Goal: Find specific page/section: Find specific page/section

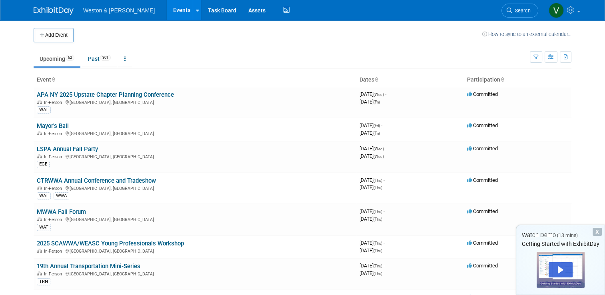
click at [46, 8] on img at bounding box center [54, 11] width 40 height 8
click at [559, 271] on div "Play" at bounding box center [560, 269] width 24 height 15
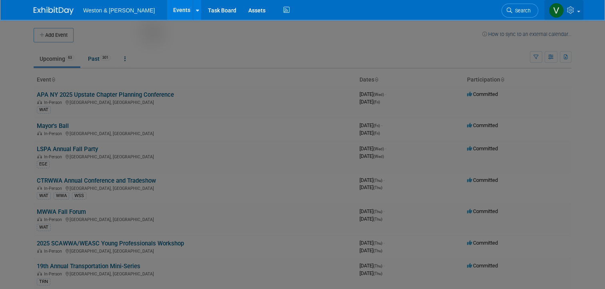
click at [583, 12] on link at bounding box center [563, 10] width 39 height 20
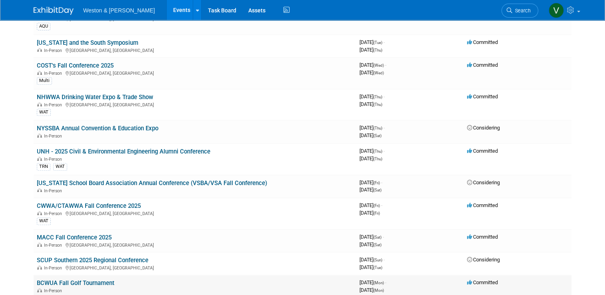
scroll to position [320, 0]
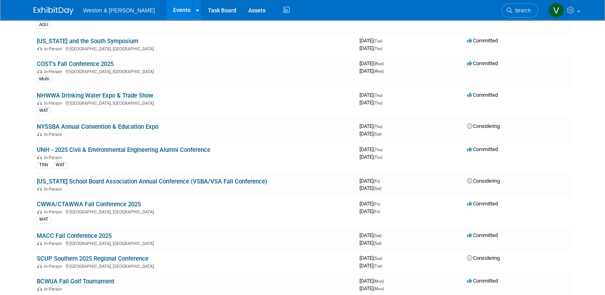
click at [48, 12] on img at bounding box center [54, 11] width 40 height 8
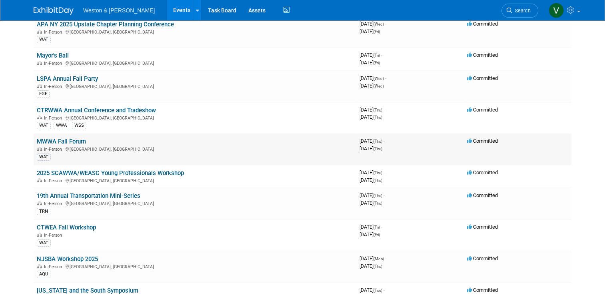
scroll to position [40, 0]
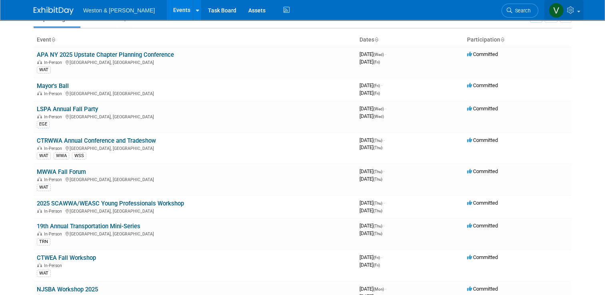
click at [576, 12] on icon at bounding box center [571, 9] width 9 height 7
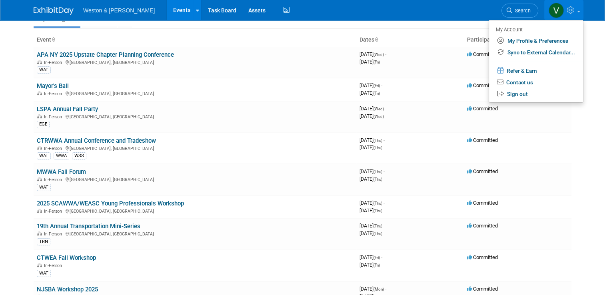
click at [576, 11] on icon at bounding box center [571, 9] width 9 height 7
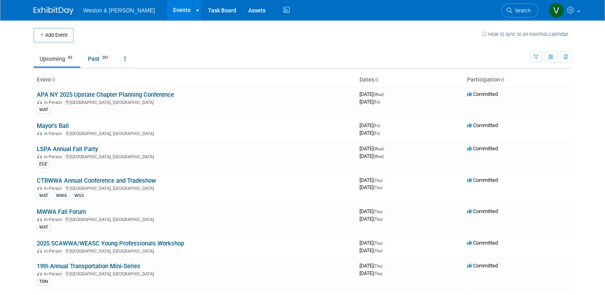
click at [106, 10] on span "Weston & [PERSON_NAME]" at bounding box center [119, 10] width 72 height 6
click at [530, 8] on span "Search" at bounding box center [521, 11] width 18 height 6
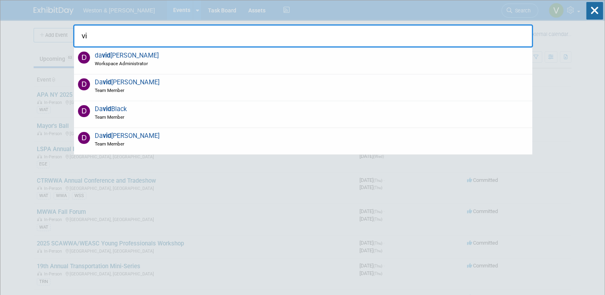
type input "v"
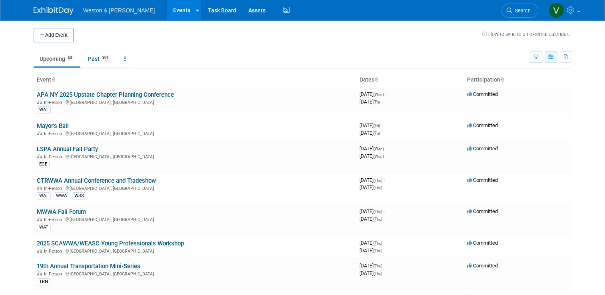
click at [554, 58] on icon "button" at bounding box center [551, 57] width 6 height 5
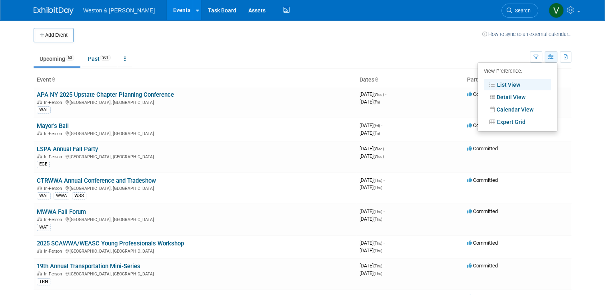
click at [554, 58] on icon "button" at bounding box center [551, 57] width 6 height 5
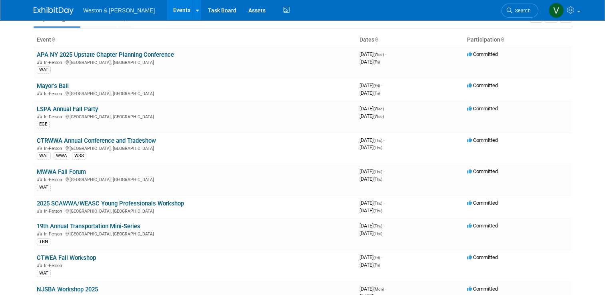
scroll to position [48, 0]
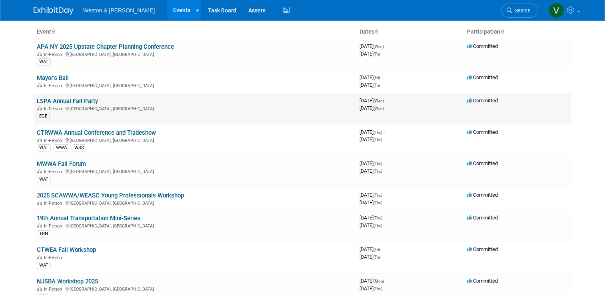
drag, startPoint x: 585, startPoint y: 1, endPoint x: 245, endPoint y: 121, distance: 361.2
click at [245, 121] on td "LSPA Annual Fall Party In-Person Worcester, MA EGE" at bounding box center [195, 109] width 322 height 32
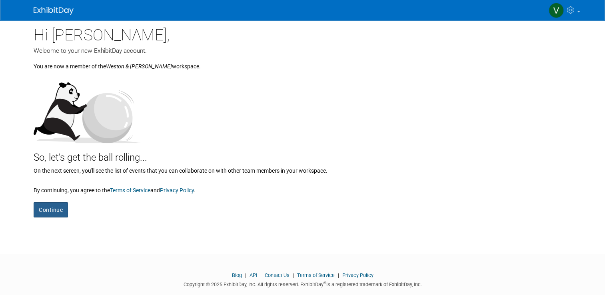
click at [52, 212] on button "Continue" at bounding box center [51, 209] width 34 height 15
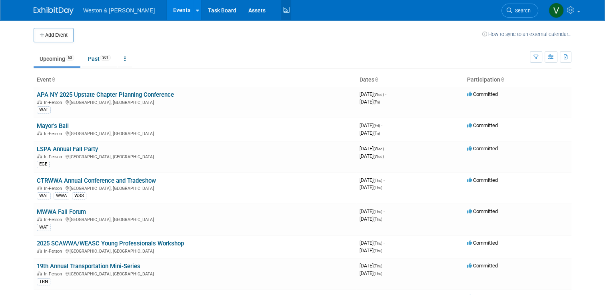
click at [281, 9] on icon at bounding box center [286, 10] width 10 height 12
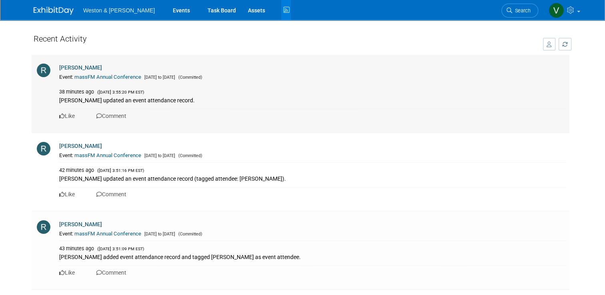
click at [539, 62] on td "[PERSON_NAME] Event: massFM Annual Conference [DATE] to [DATE] (Committed) 38 m…" at bounding box center [313, 94] width 511 height 78
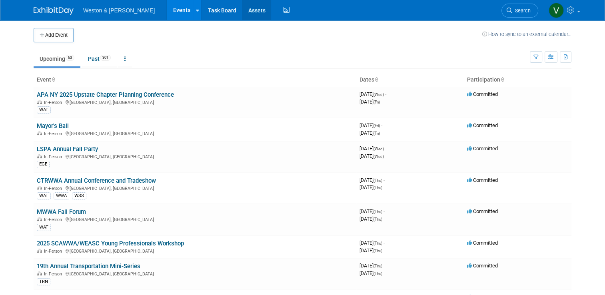
click at [242, 10] on link "Assets" at bounding box center [256, 10] width 29 height 20
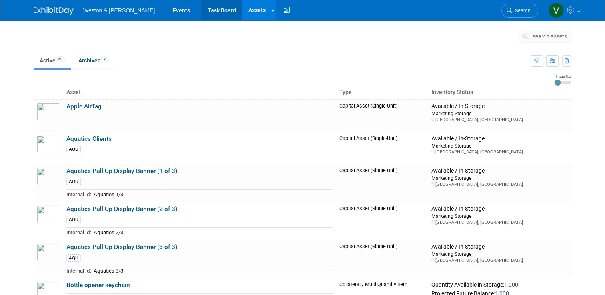
click at [201, 11] on link "Task Board" at bounding box center [221, 10] width 40 height 20
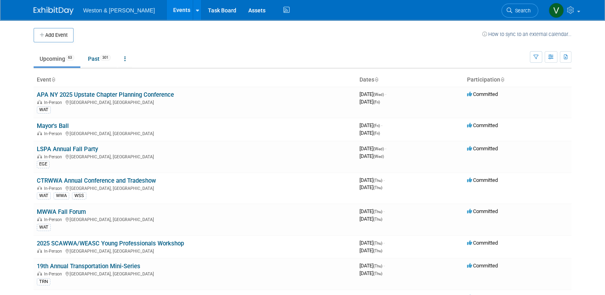
click at [116, 10] on span "Weston & [PERSON_NAME]" at bounding box center [119, 10] width 72 height 6
click at [56, 11] on img at bounding box center [54, 11] width 40 height 8
click at [520, 12] on span "Search" at bounding box center [521, 11] width 18 height 6
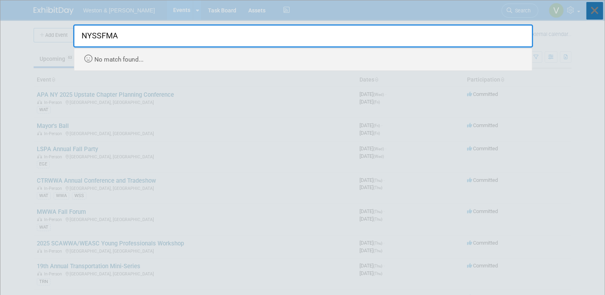
type input "NYSSFMA"
click at [597, 10] on icon at bounding box center [594, 11] width 17 height 18
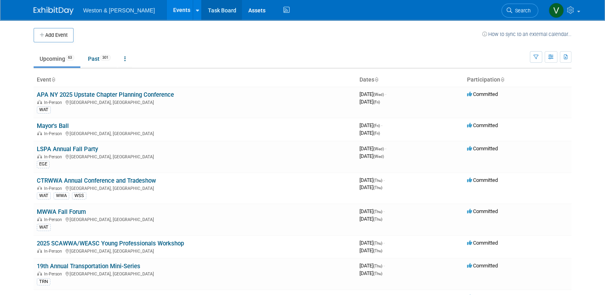
click at [201, 7] on link "Task Board" at bounding box center [221, 10] width 40 height 20
